Goal: Task Accomplishment & Management: Complete application form

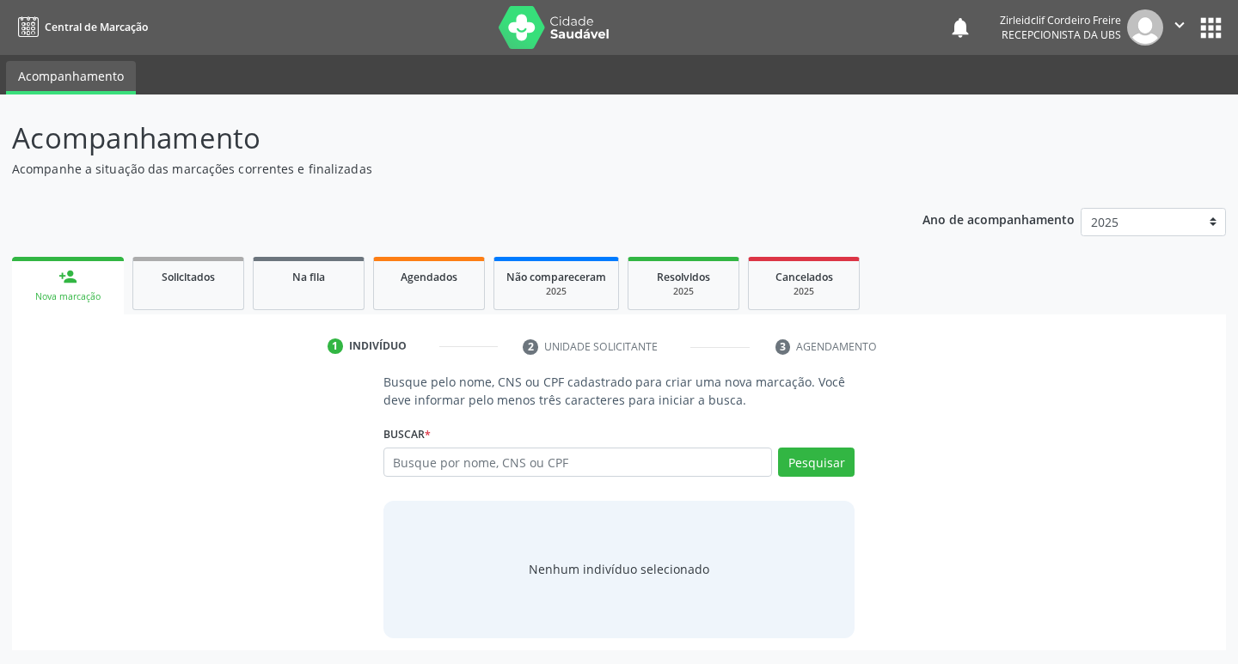
click at [83, 285] on link "person_add Nova marcação" at bounding box center [68, 286] width 112 height 58
click at [584, 349] on li "2 Unidade solicitante" at bounding box center [636, 347] width 252 height 29
click at [474, 455] on input "text" at bounding box center [577, 462] width 389 height 29
type input "jaqueline de lima moura"
click at [816, 468] on button "Pesquisar" at bounding box center [816, 462] width 76 height 29
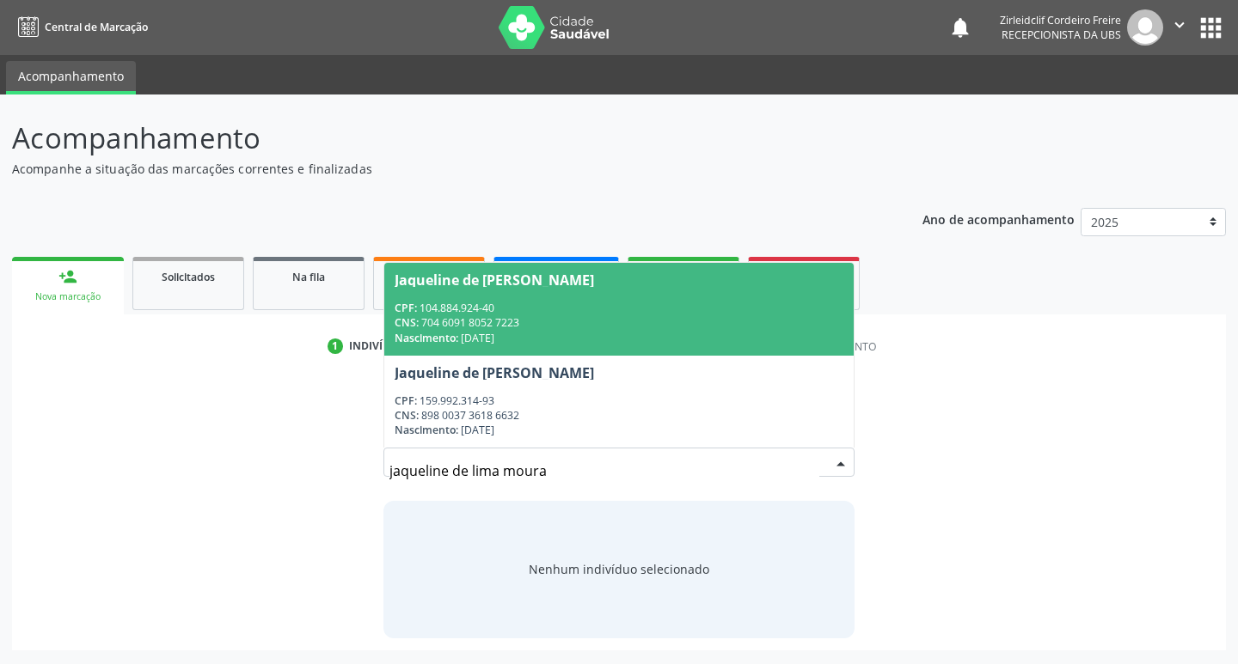
click at [629, 325] on div "CNS: 704 6091 8052 7223" at bounding box center [618, 322] width 449 height 15
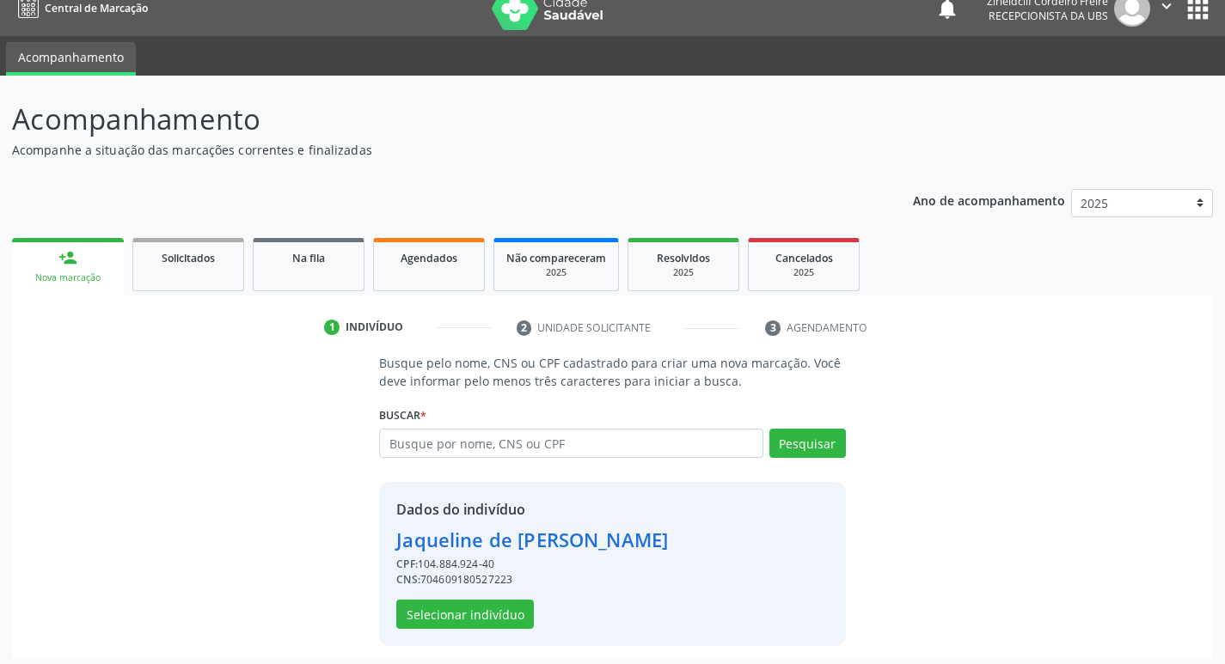
scroll to position [25, 0]
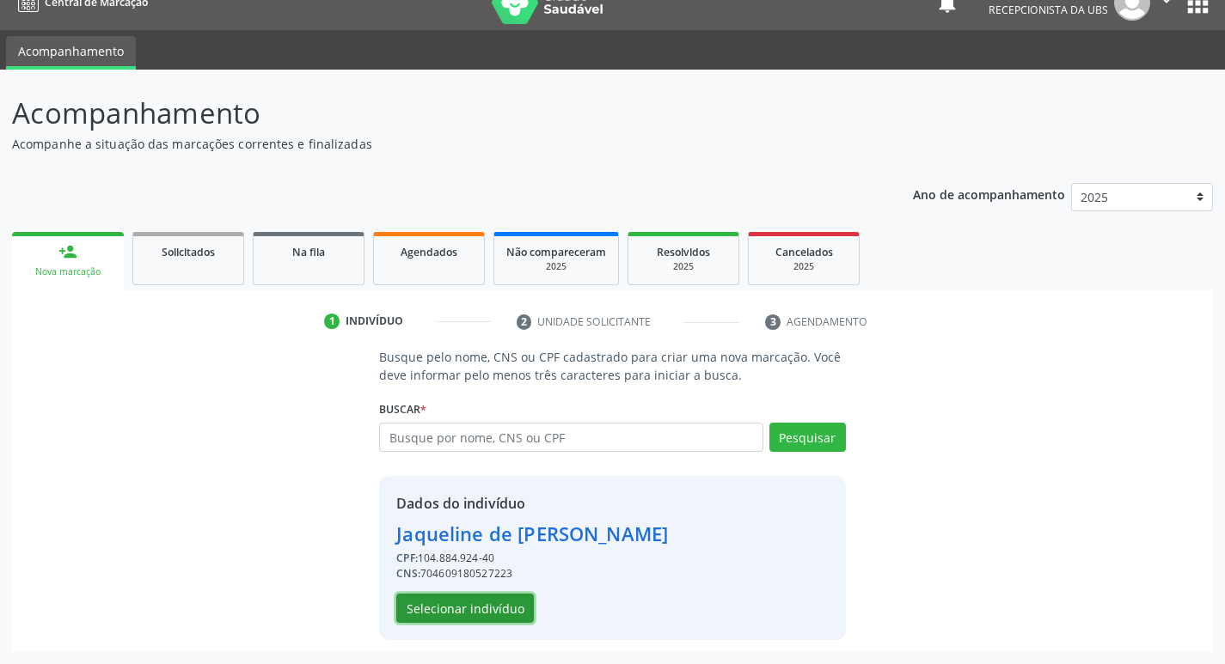
click at [463, 611] on button "Selecionar indivíduo" at bounding box center [465, 608] width 138 height 29
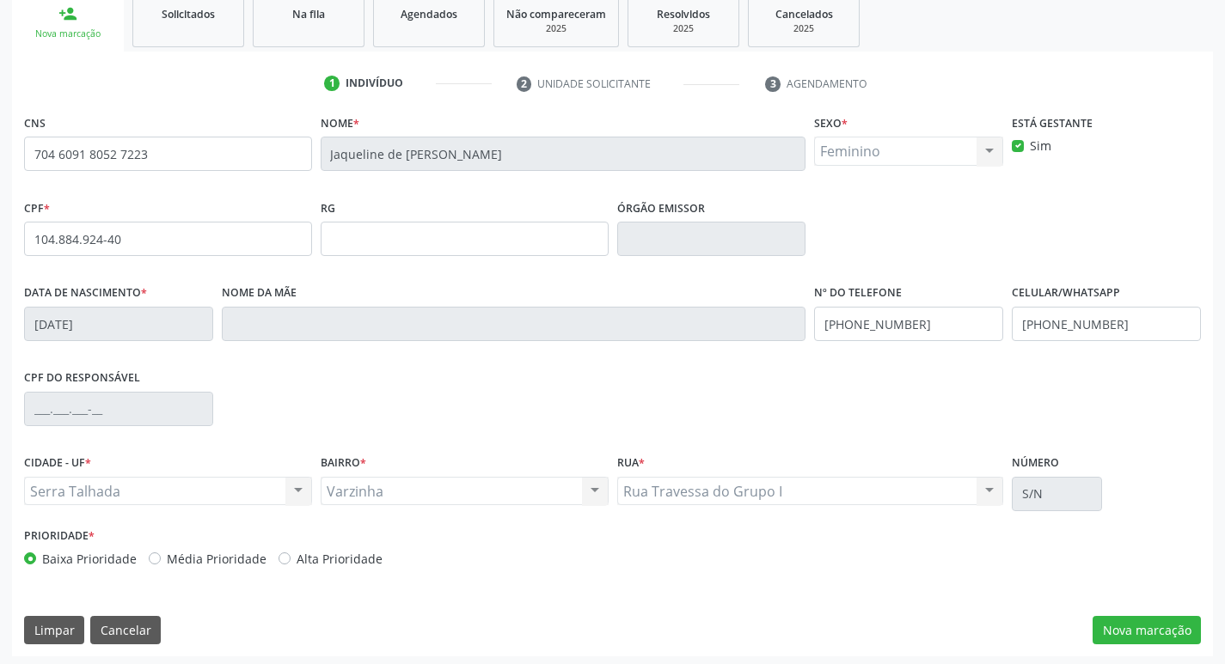
scroll to position [267, 0]
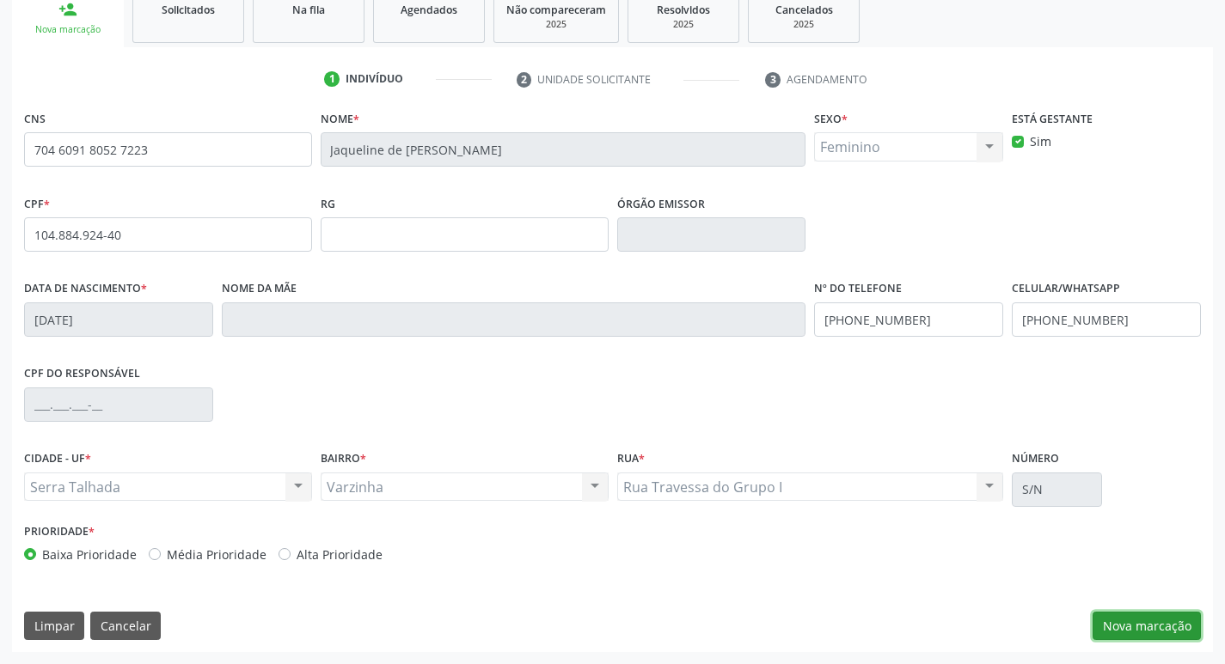
click at [1127, 633] on button "Nova marcação" at bounding box center [1146, 626] width 108 height 29
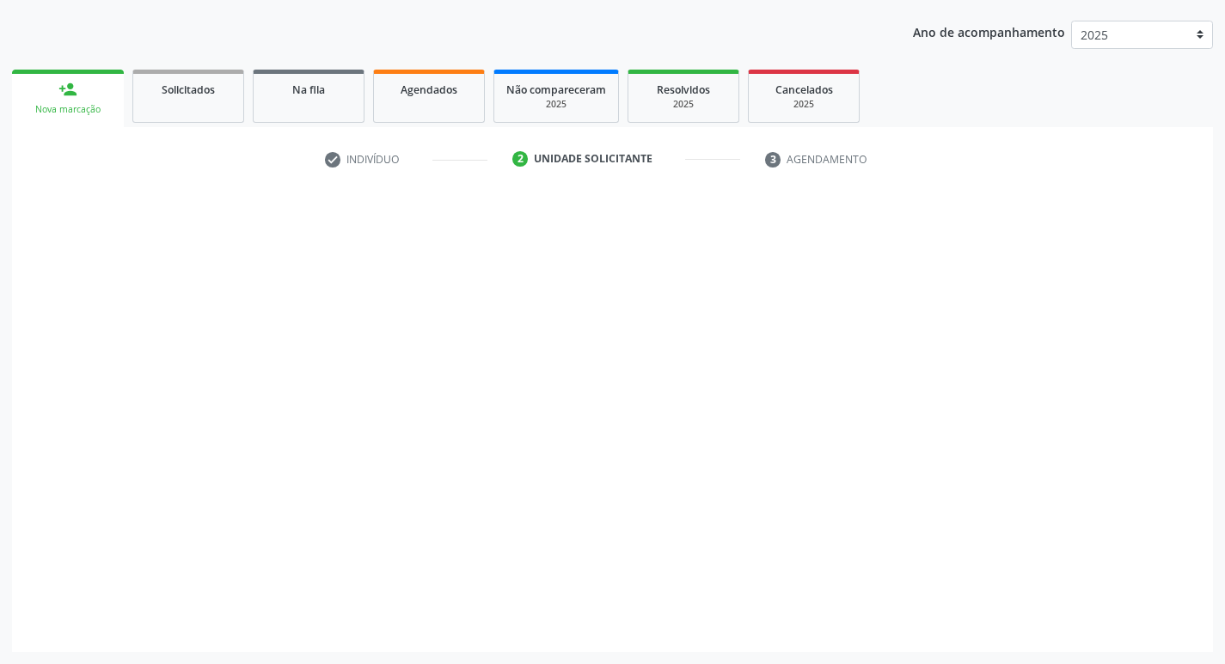
scroll to position [187, 0]
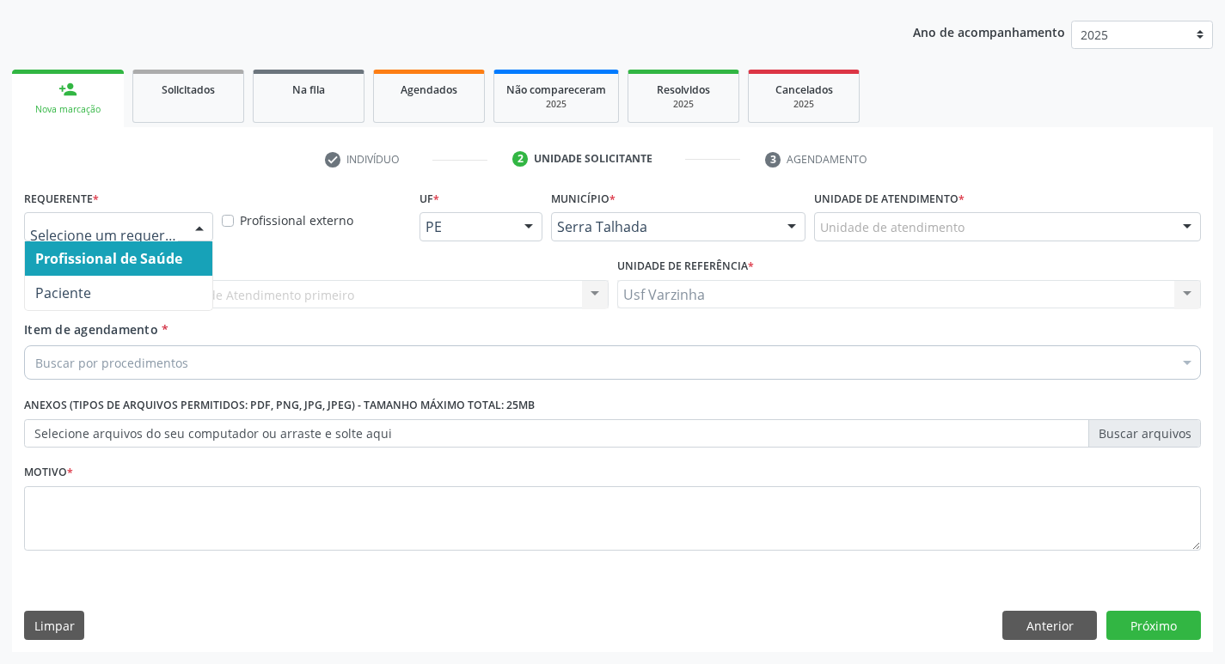
click at [199, 225] on div at bounding box center [199, 227] width 26 height 29
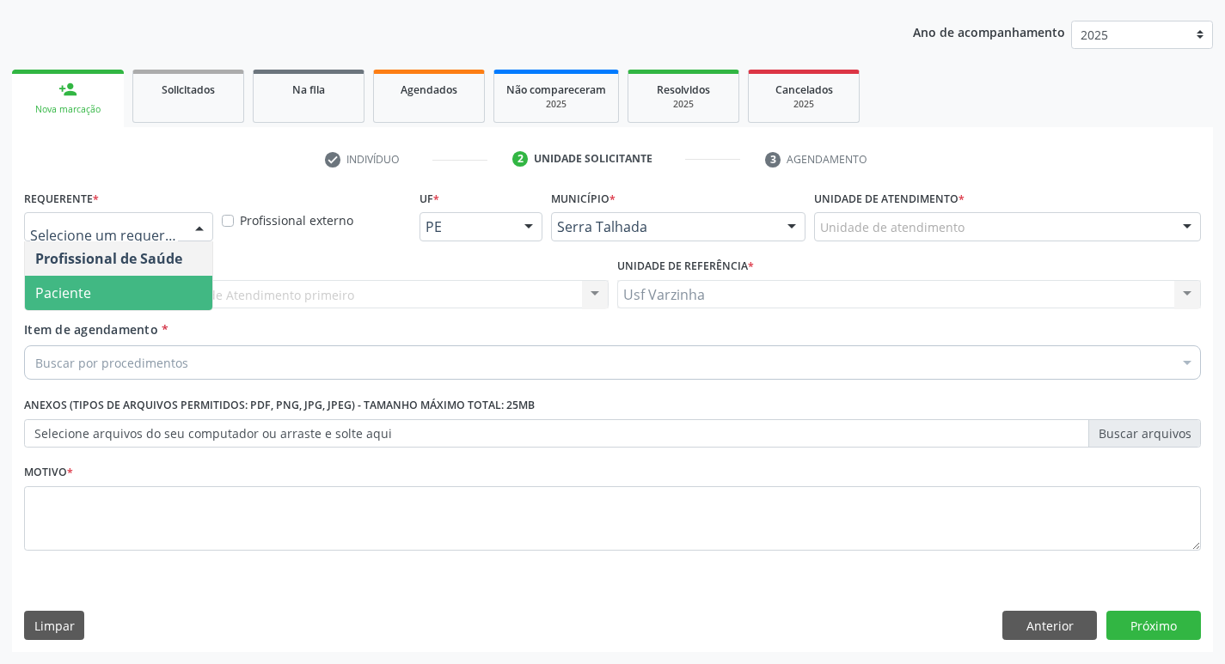
click at [149, 291] on span "Paciente" at bounding box center [118, 293] width 187 height 34
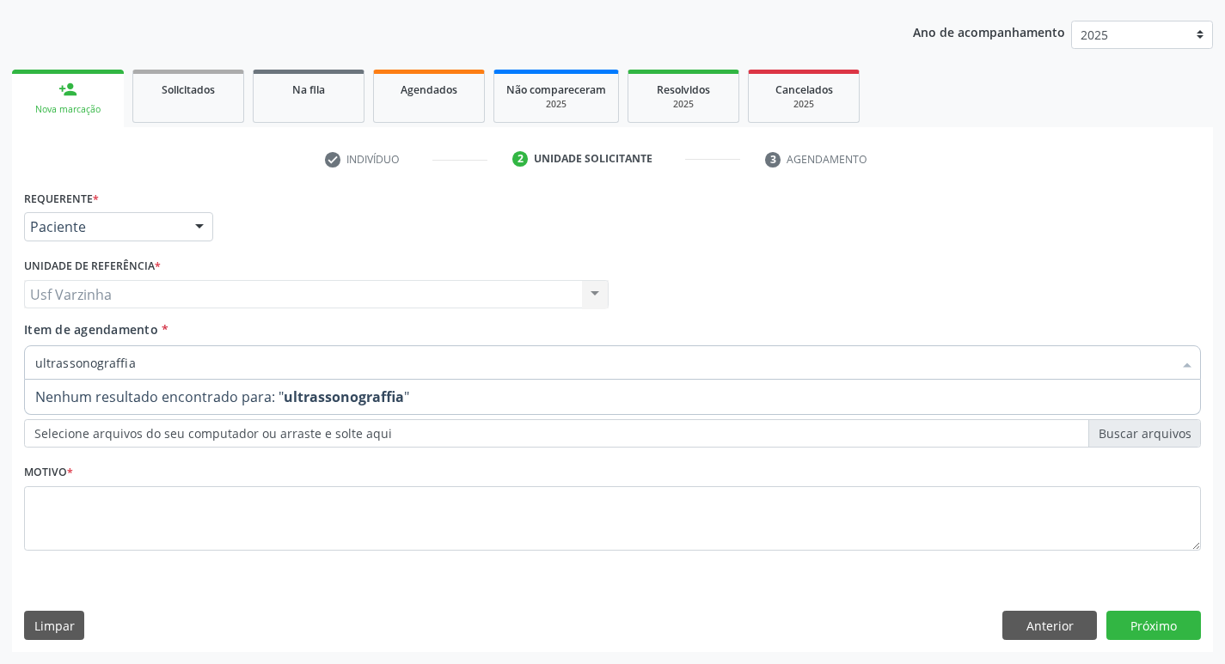
click at [119, 361] on input "ultrassonograffia" at bounding box center [603, 362] width 1137 height 34
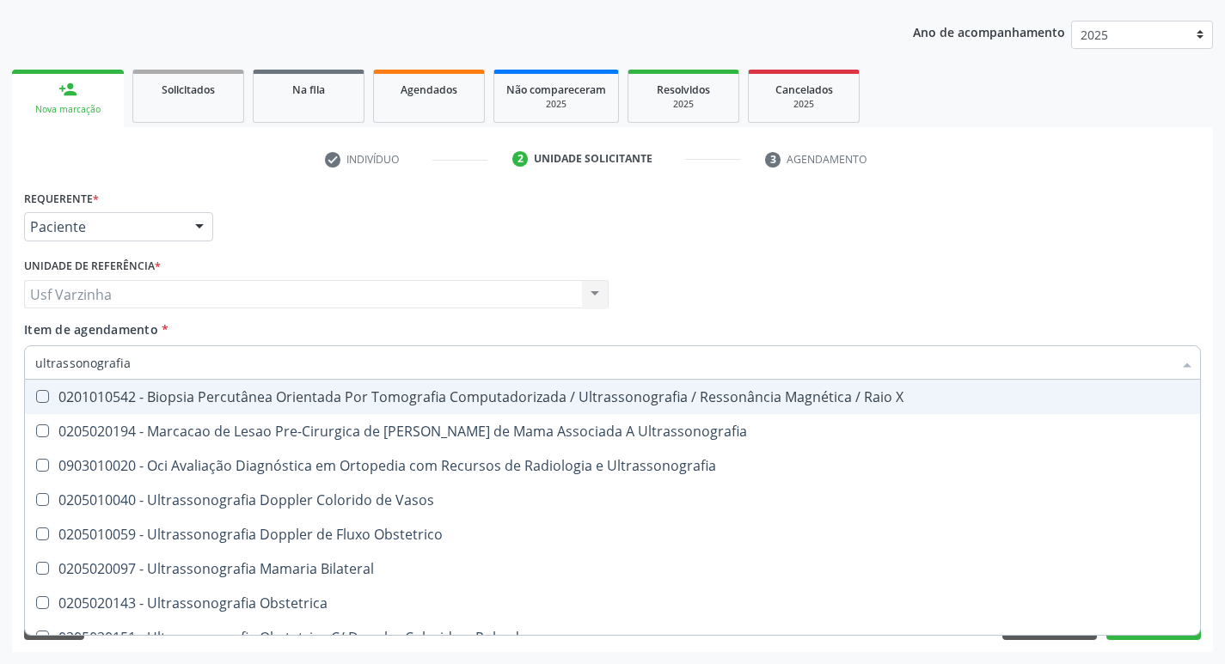
click at [137, 360] on input "ultrassonografia" at bounding box center [603, 362] width 1137 height 34
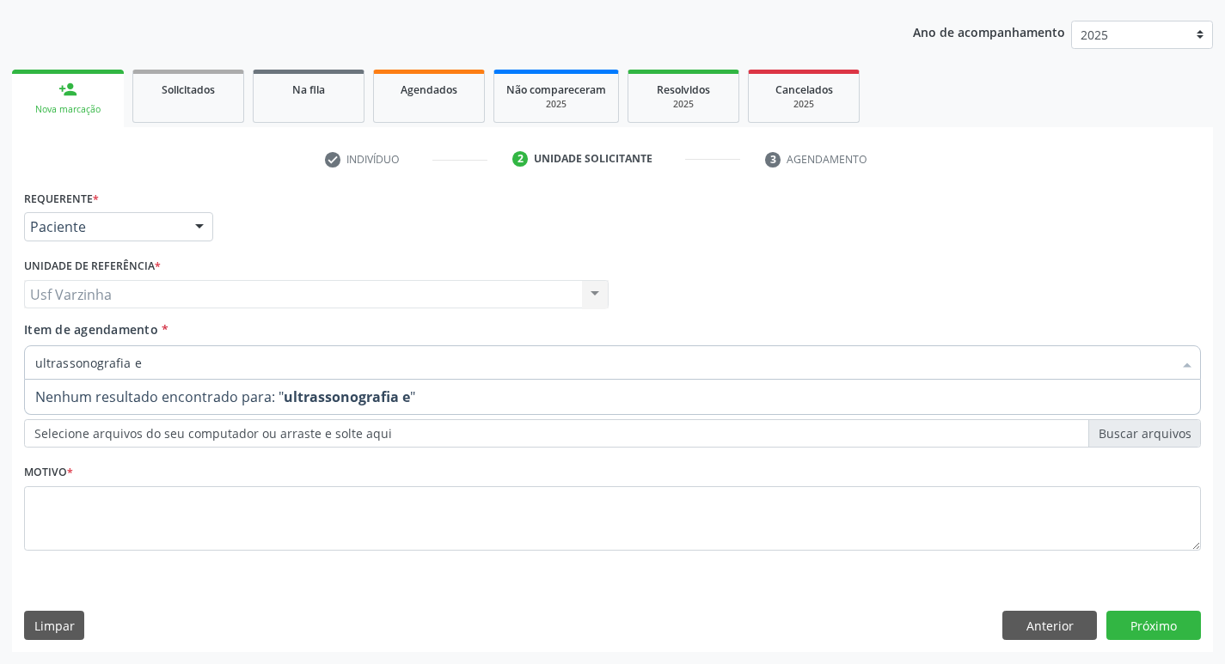
type input "ultrassonografia"
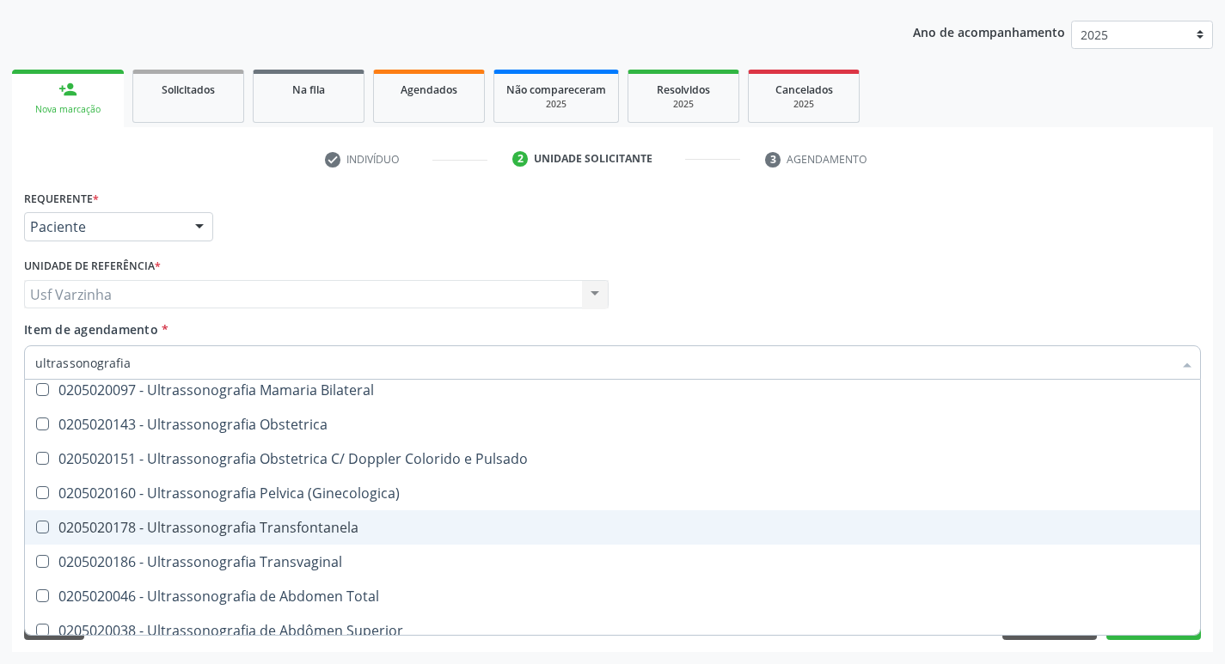
scroll to position [209, 0]
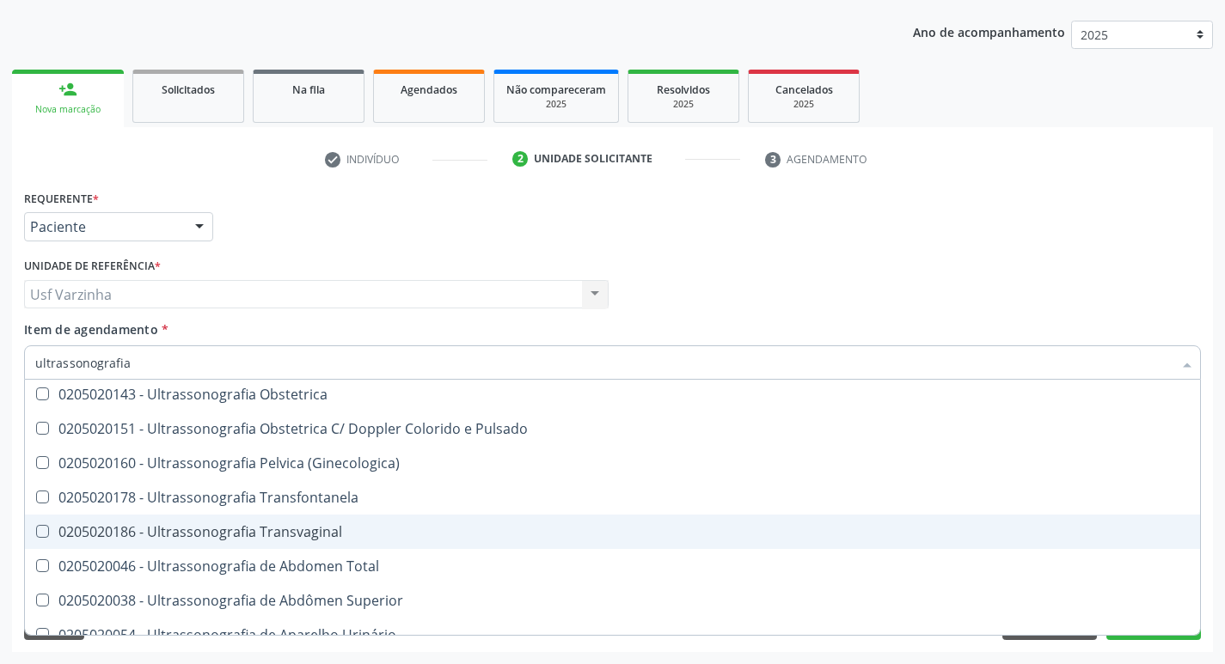
click at [315, 529] on div "0205020186 - Ultrassonografia Transvaginal" at bounding box center [612, 532] width 1154 height 14
checkbox Transvaginal "true"
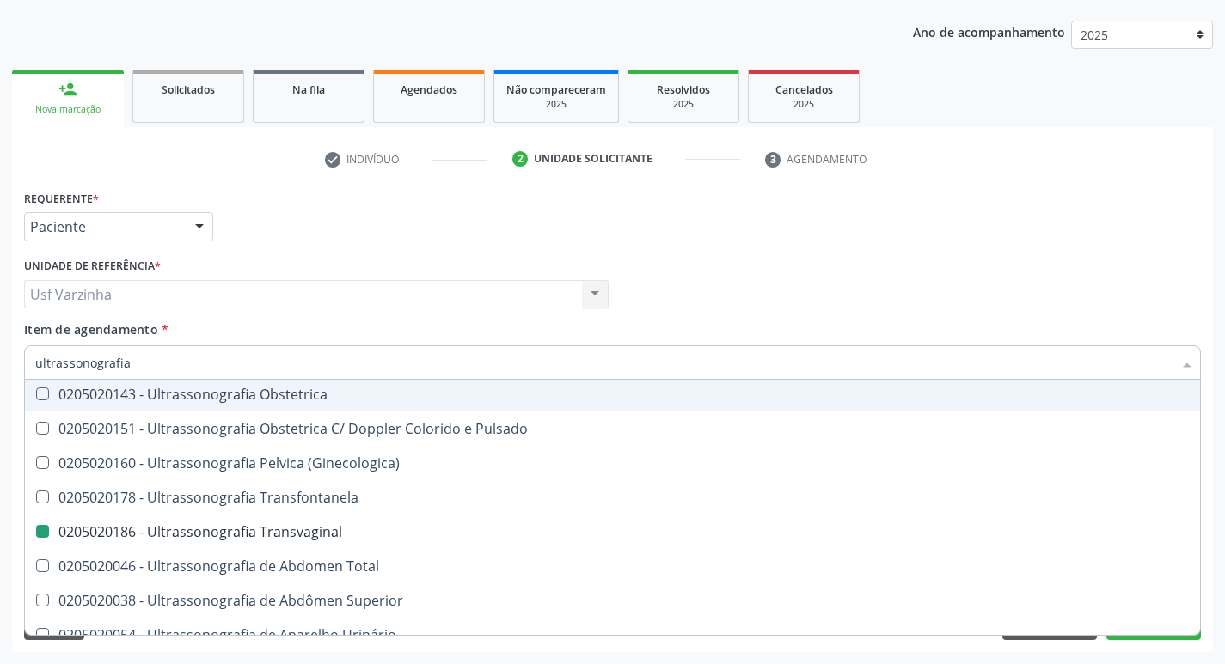
click at [203, 286] on div "Usf Varzinha Usf Varzinha Nenhum resultado encontrado para: " " Não há nenhuma …" at bounding box center [316, 294] width 584 height 29
checkbox Ultrassonografia "true"
checkbox Transvaginal "false"
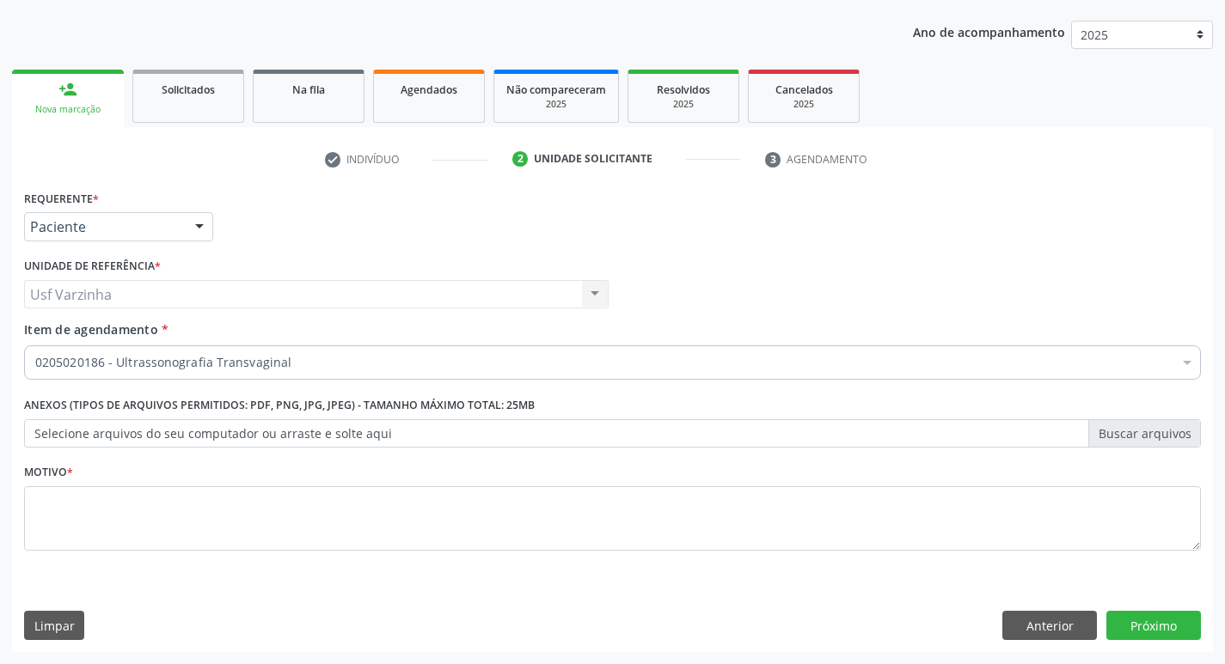
scroll to position [0, 0]
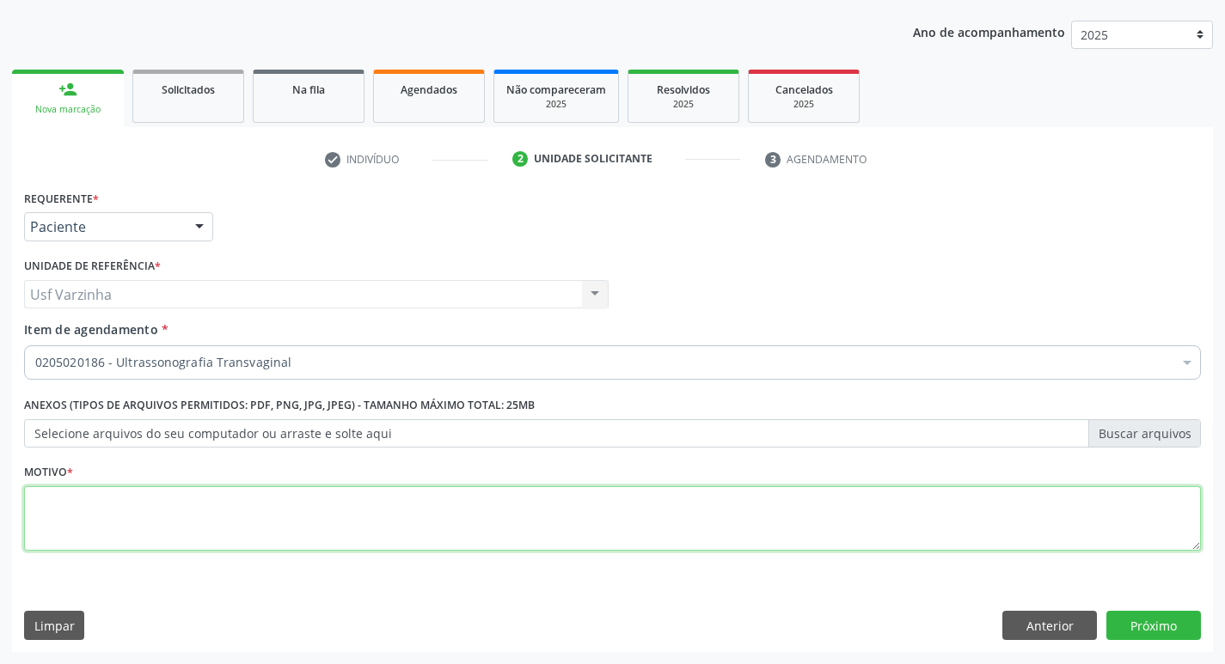
click at [73, 511] on textarea at bounding box center [612, 518] width 1176 height 65
type textarea "rastreio"
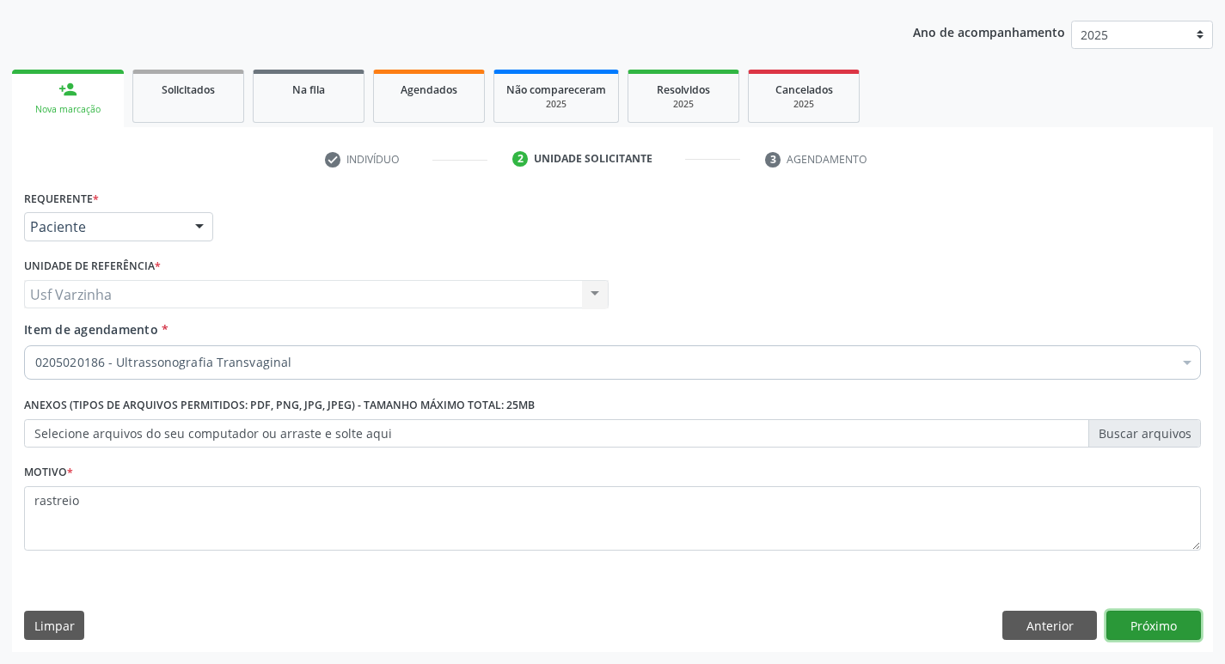
click at [1127, 622] on button "Próximo" at bounding box center [1153, 625] width 95 height 29
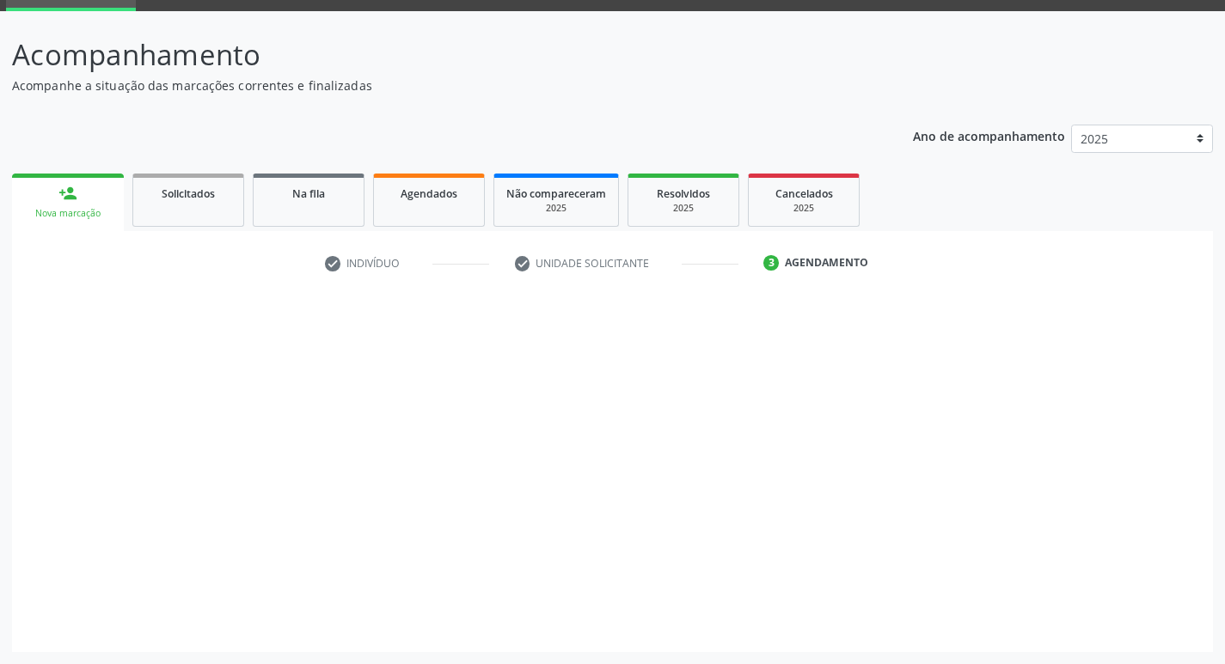
scroll to position [83, 0]
